Goal: Information Seeking & Learning: Understand process/instructions

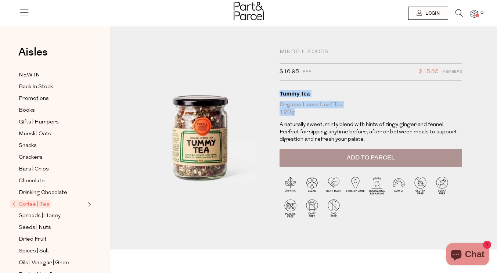
drag, startPoint x: 300, startPoint y: 112, endPoint x: 277, endPoint y: 87, distance: 34.0
click at [277, 87] on div "Mindful Foods $16.95 RRP $15.65 Members Available: In Stock Tummy tea Organic L…" at bounding box center [362, 139] width 177 height 182
copy h1 "Tummy tea Organic Loose Leaf Tea 120g"
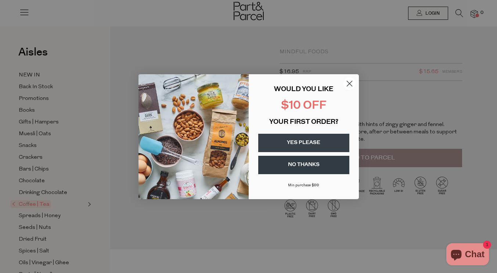
click at [347, 85] on icon "Close dialog" at bounding box center [349, 83] width 5 height 5
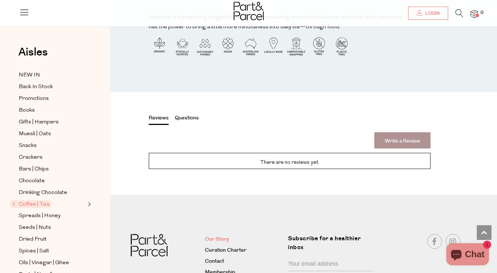
scroll to position [884, 0]
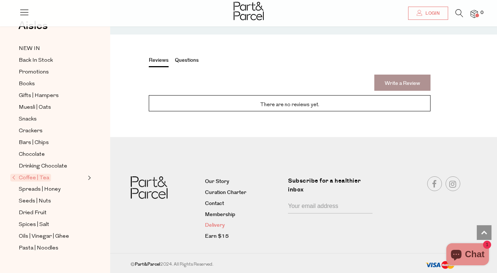
click at [220, 225] on link "Delivery" at bounding box center [244, 225] width 78 height 9
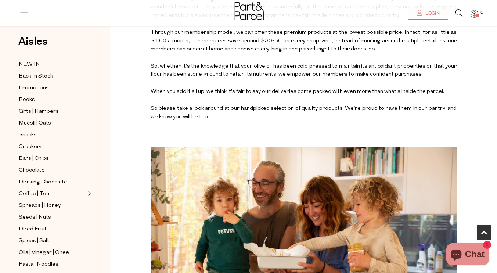
scroll to position [334, 0]
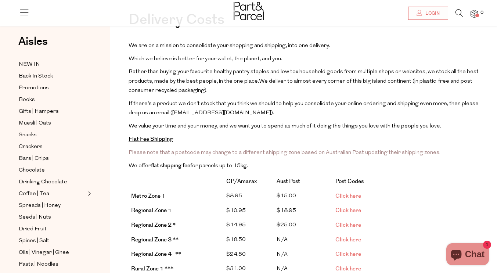
scroll to position [44, 0]
